Goal: Information Seeking & Learning: Learn about a topic

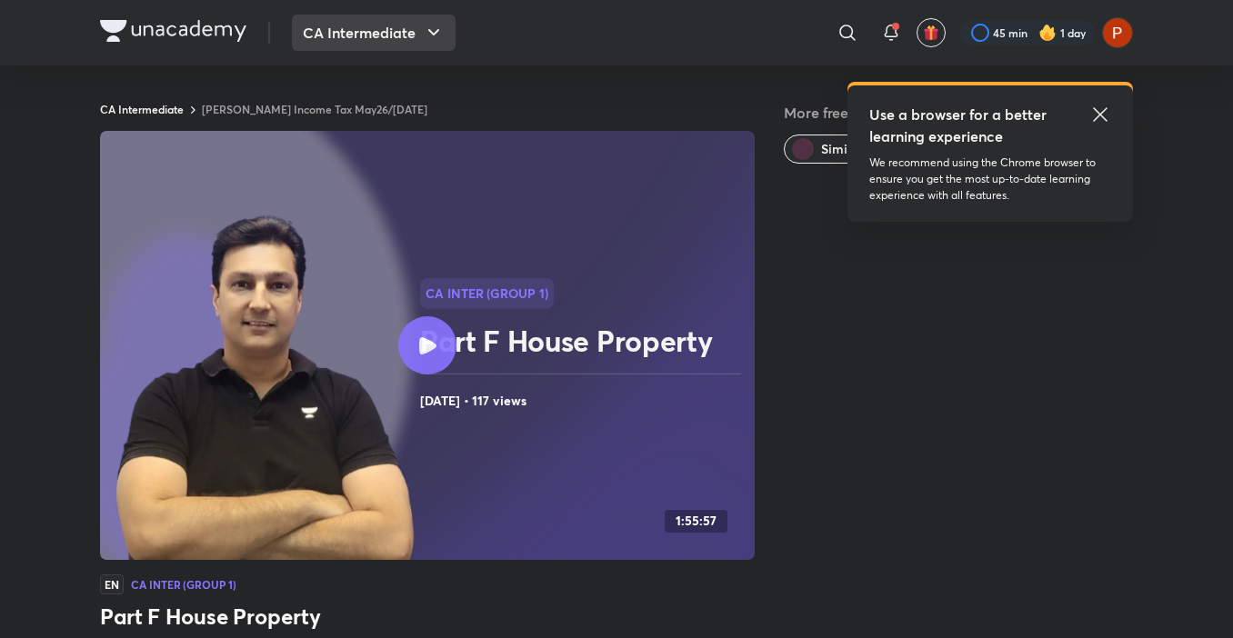
click at [353, 19] on button "CA Intermediate" at bounding box center [374, 33] width 164 height 36
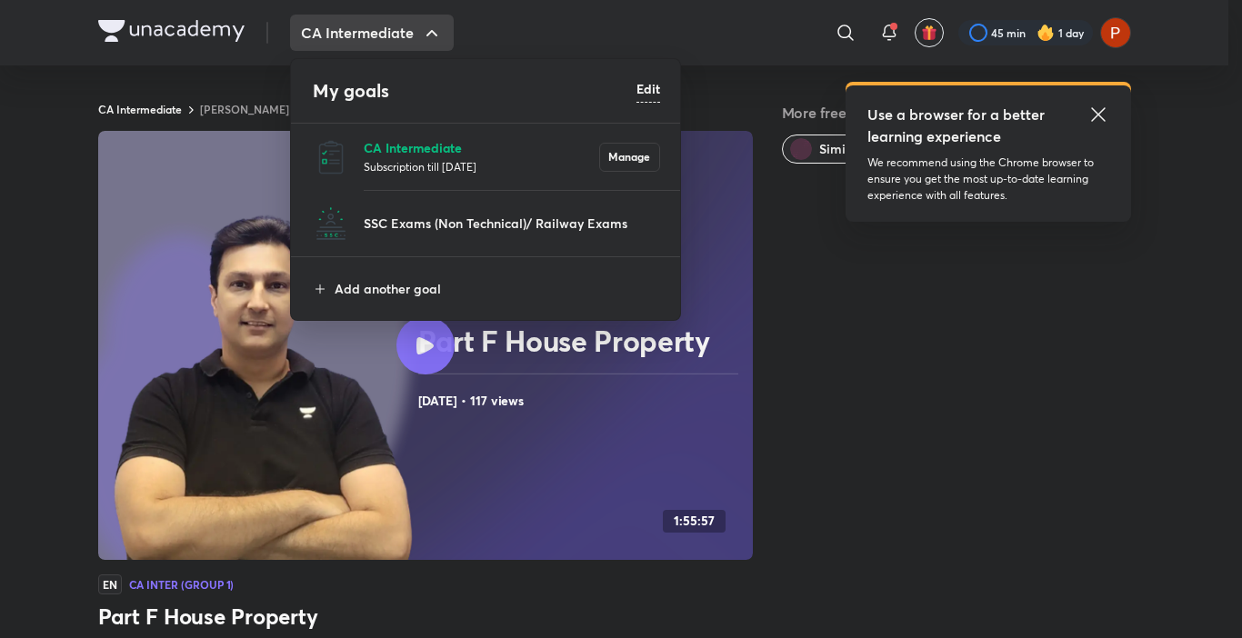
click at [364, 145] on p "CA Intermediate" at bounding box center [482, 147] width 236 height 19
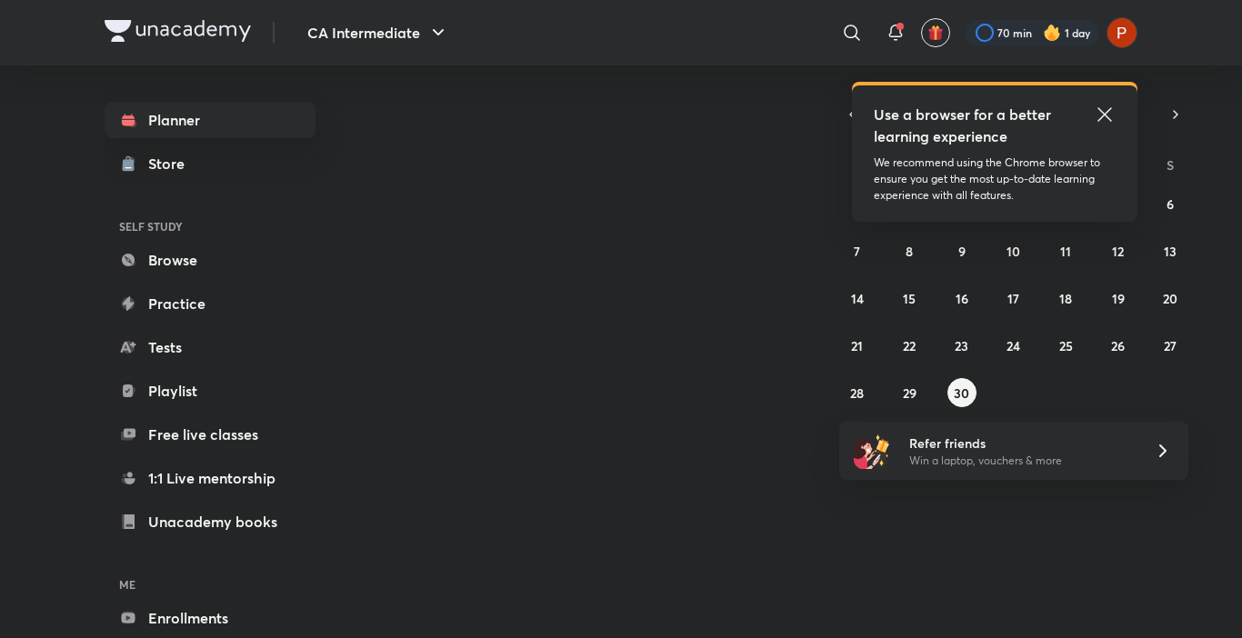
click at [1103, 114] on icon at bounding box center [1105, 114] width 14 height 14
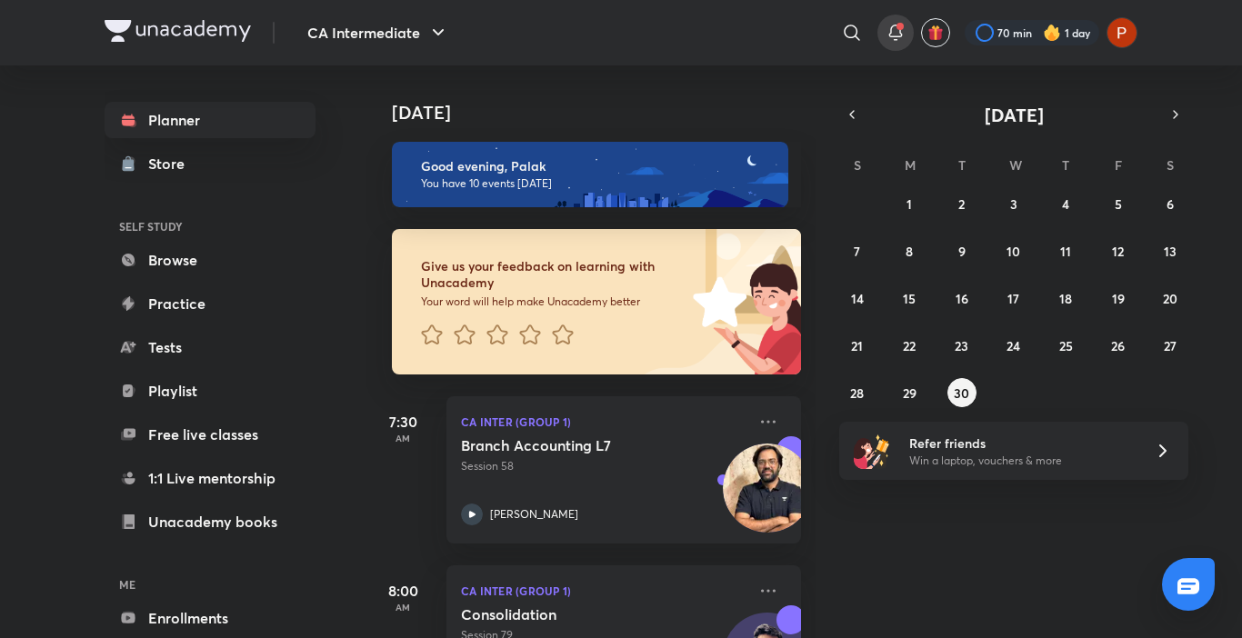
click at [893, 25] on icon at bounding box center [895, 30] width 12 height 11
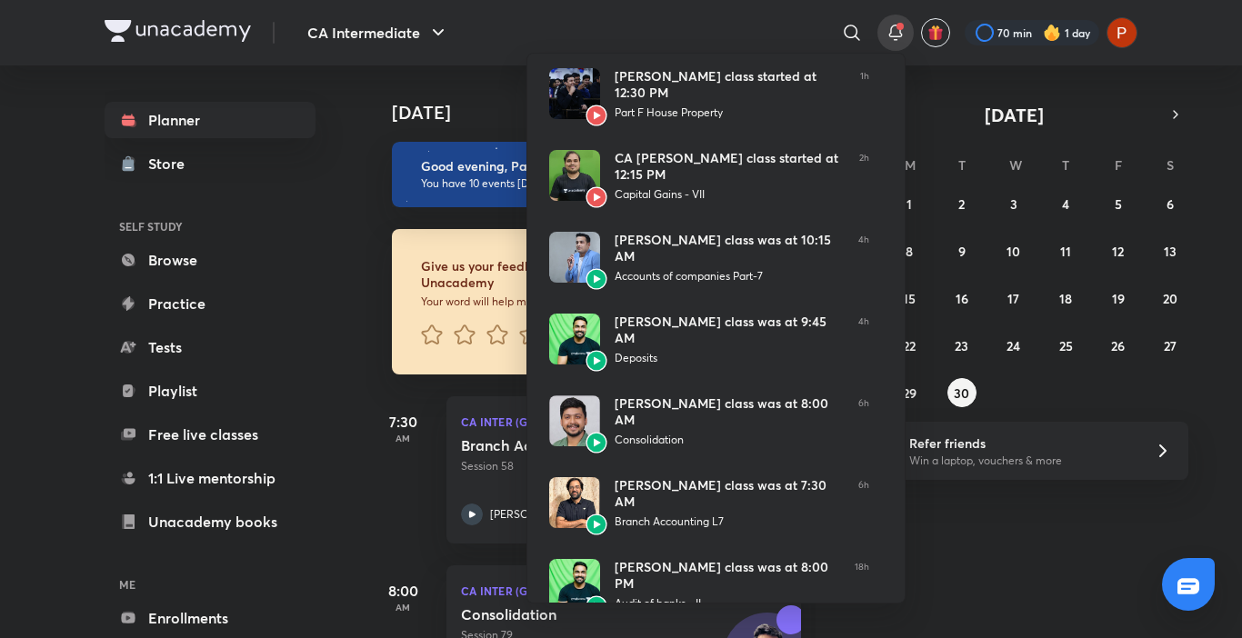
click at [893, 25] on div at bounding box center [621, 319] width 1242 height 638
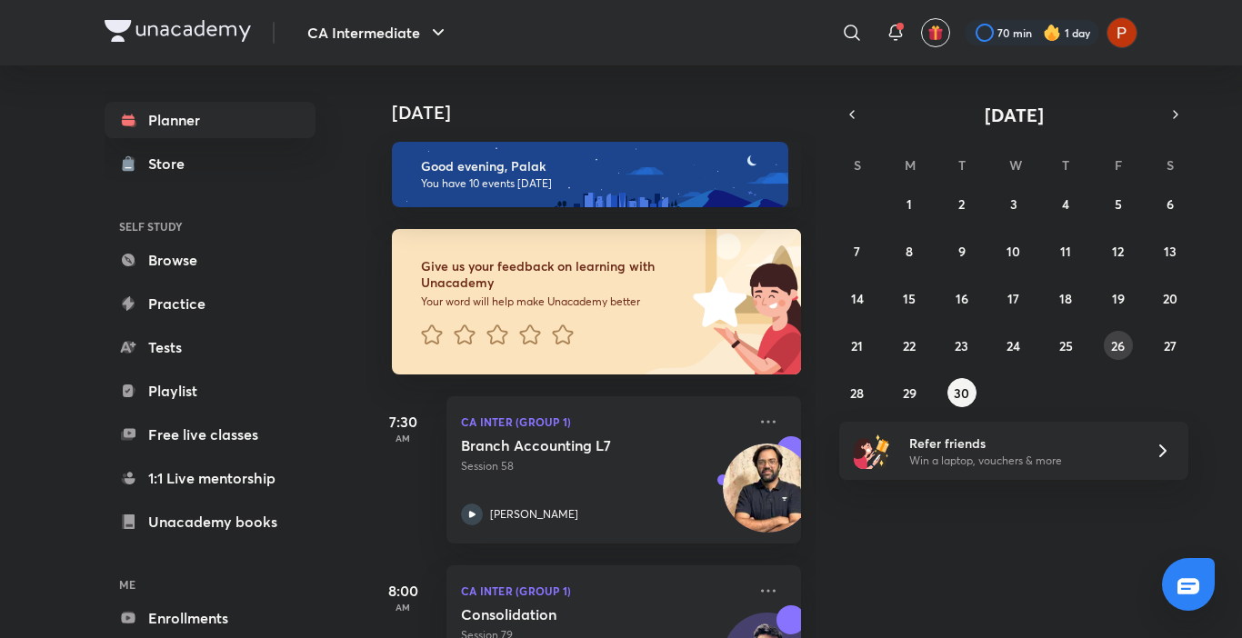
click at [1118, 347] on abbr "26" at bounding box center [1118, 345] width 14 height 17
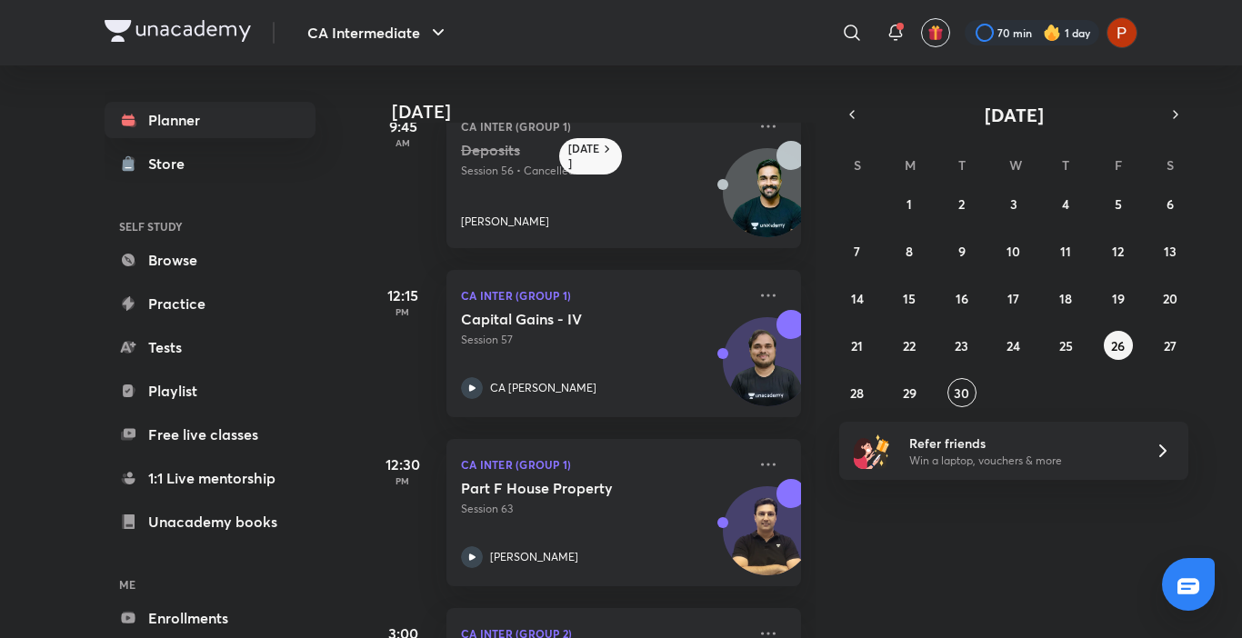
scroll to position [409, 0]
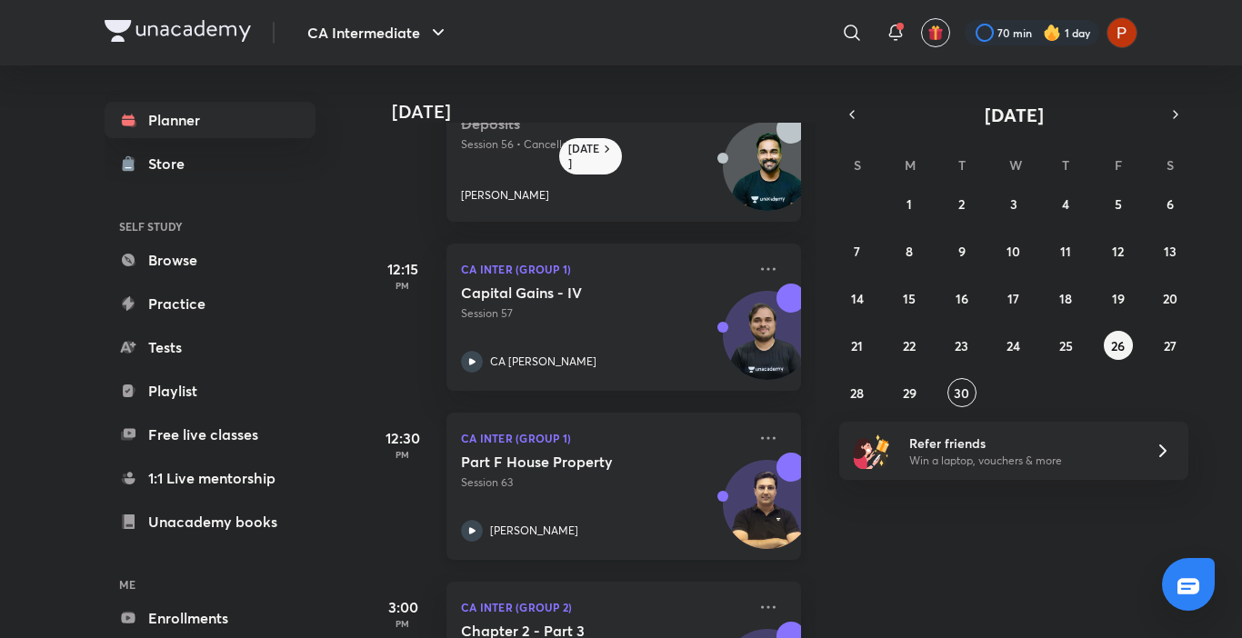
click at [485, 525] on div "[PERSON_NAME]" at bounding box center [604, 531] width 286 height 22
